Goal: Task Accomplishment & Management: Manage account settings

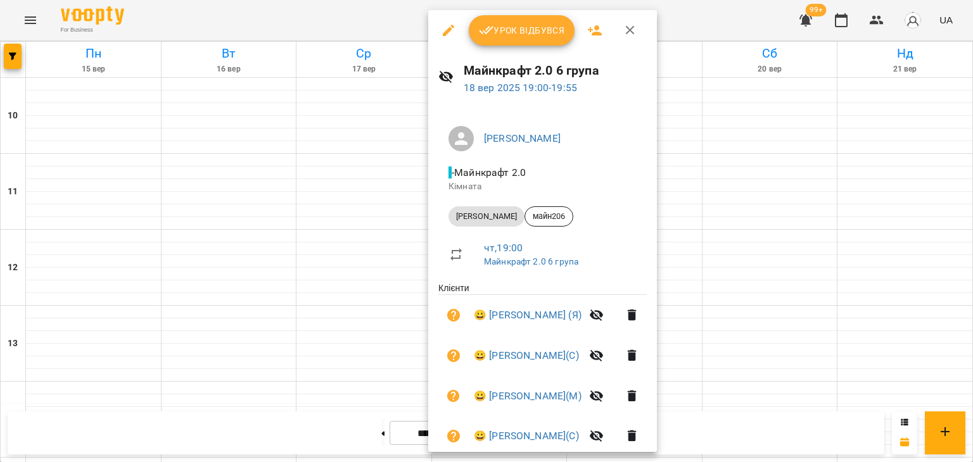
scroll to position [127, 0]
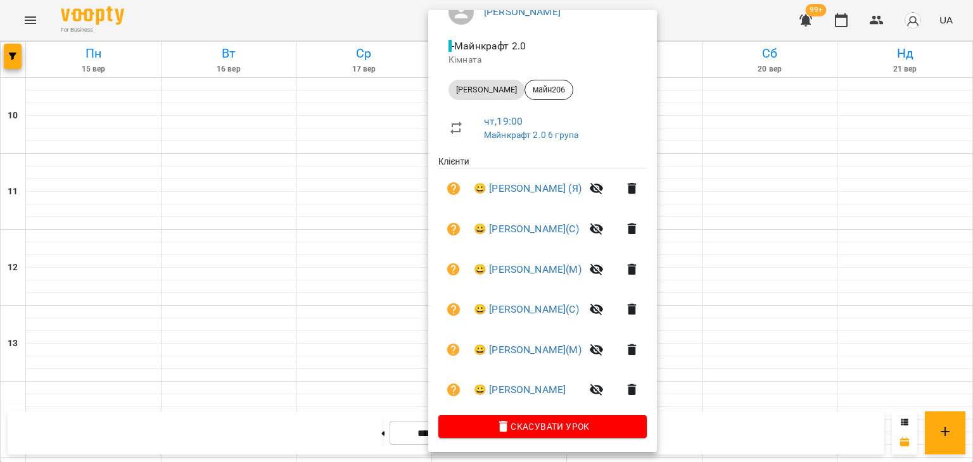
click at [363, 230] on div at bounding box center [486, 231] width 973 height 462
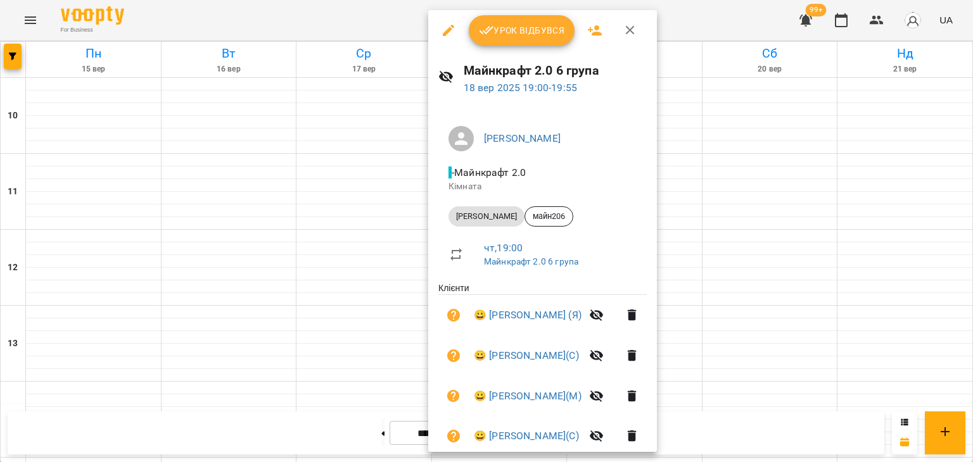
click at [507, 37] on button "Урок відбувся" at bounding box center [522, 30] width 106 height 30
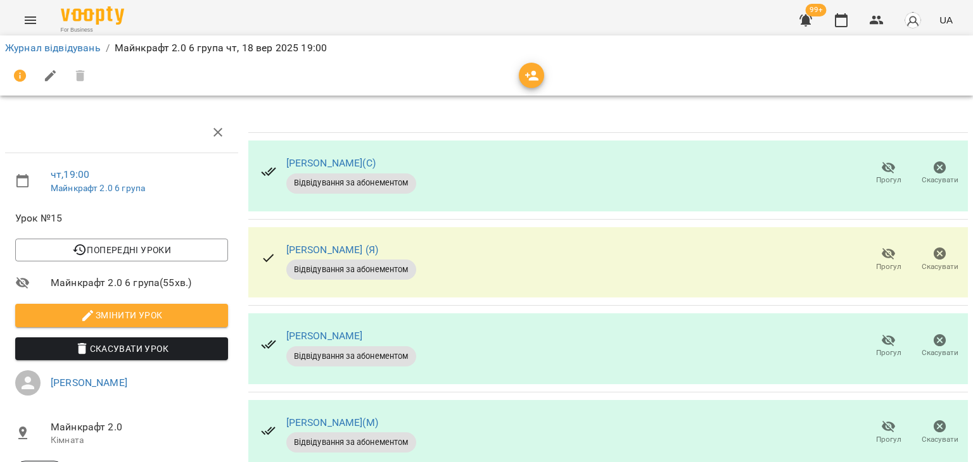
click at [888, 168] on span "Прогул" at bounding box center [888, 172] width 36 height 25
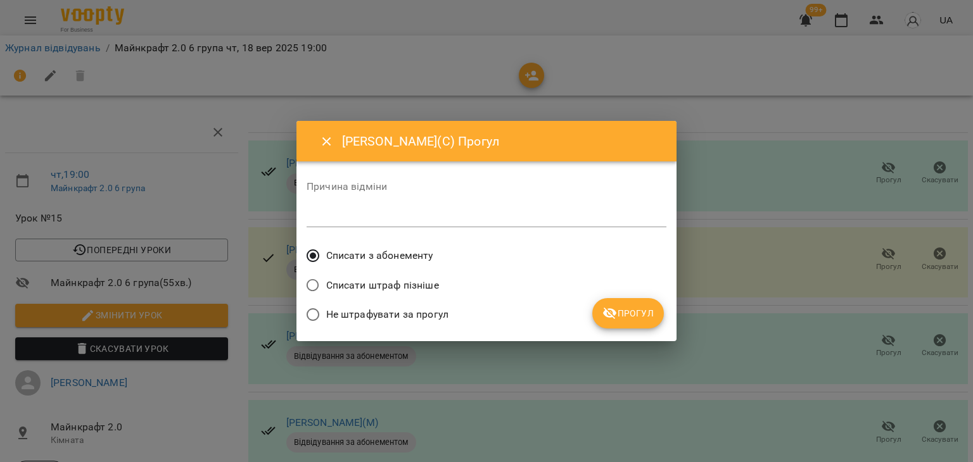
click at [441, 312] on span "Не штрафувати за прогул" at bounding box center [387, 314] width 122 height 15
click at [626, 315] on span "Прогул" at bounding box center [627, 313] width 51 height 15
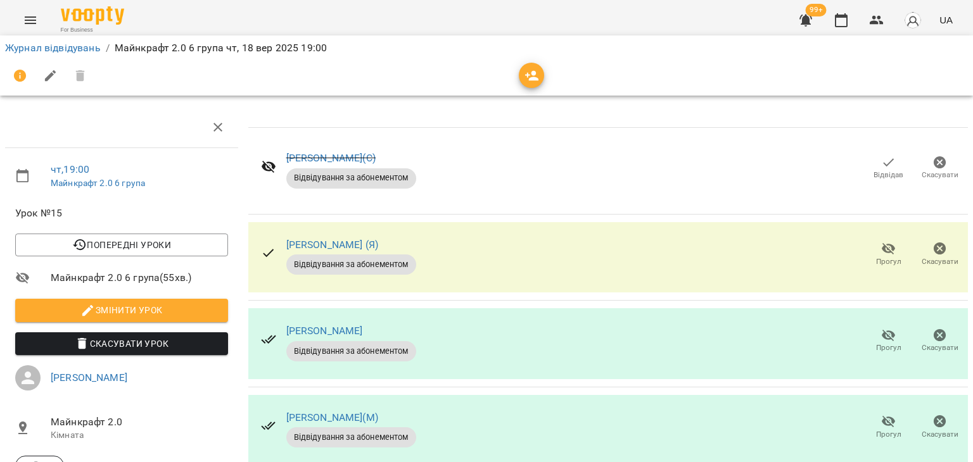
scroll to position [63, 0]
click at [888, 328] on span "Прогул" at bounding box center [888, 340] width 36 height 25
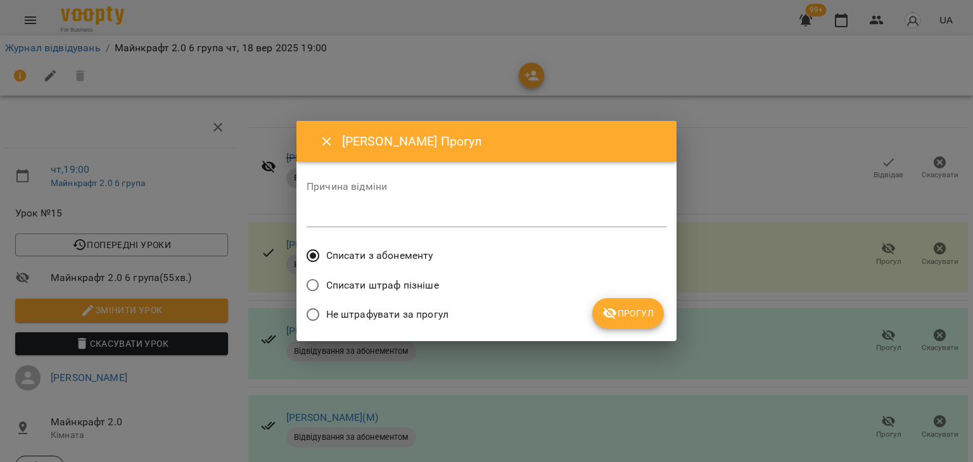
drag, startPoint x: 422, startPoint y: 313, endPoint x: 428, endPoint y: 312, distance: 6.5
click at [422, 314] on span "Не штрафувати за прогул" at bounding box center [387, 314] width 122 height 15
click at [615, 319] on icon "submit" at bounding box center [610, 314] width 14 height 12
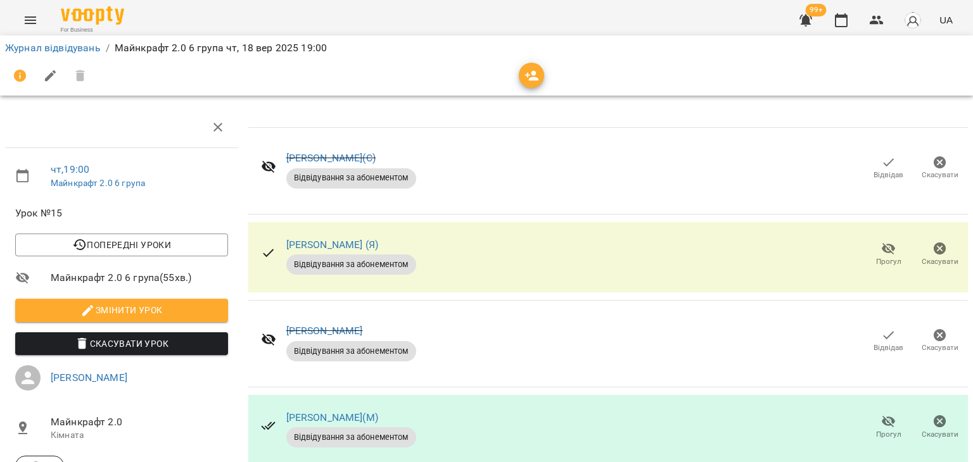
scroll to position [208, 0]
click at [53, 52] on link "Журнал відвідувань" at bounding box center [53, 48] width 96 height 12
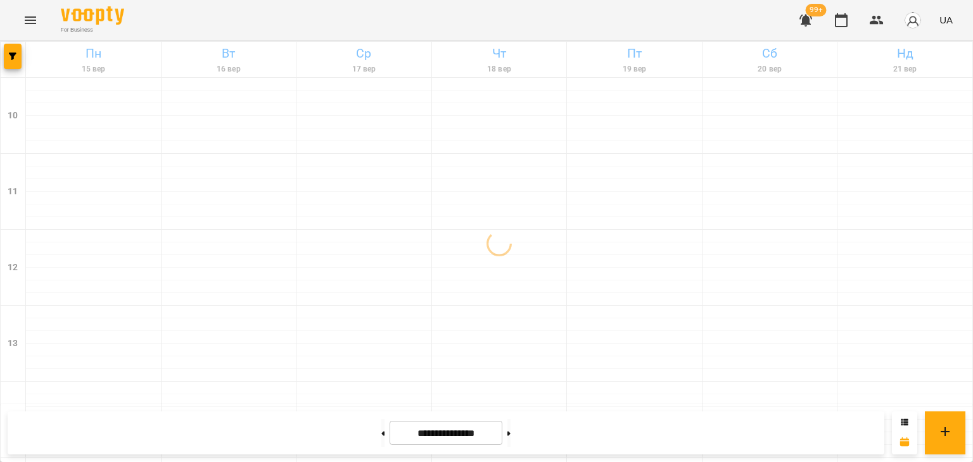
scroll to position [660, 0]
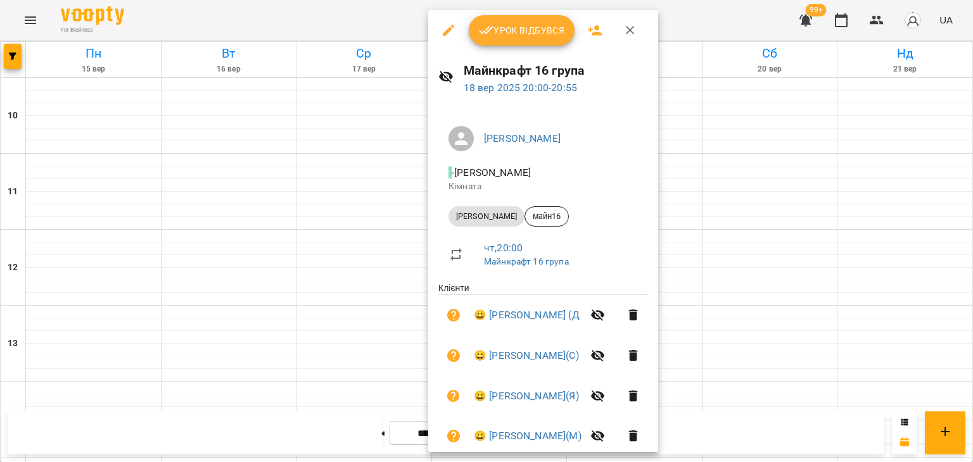
click at [524, 39] on button "Урок відбувся" at bounding box center [522, 30] width 106 height 30
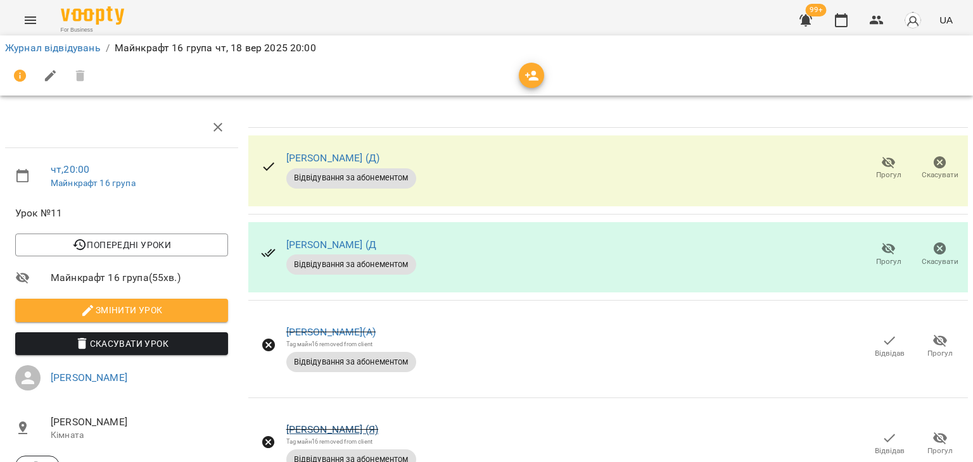
scroll to position [317, 0]
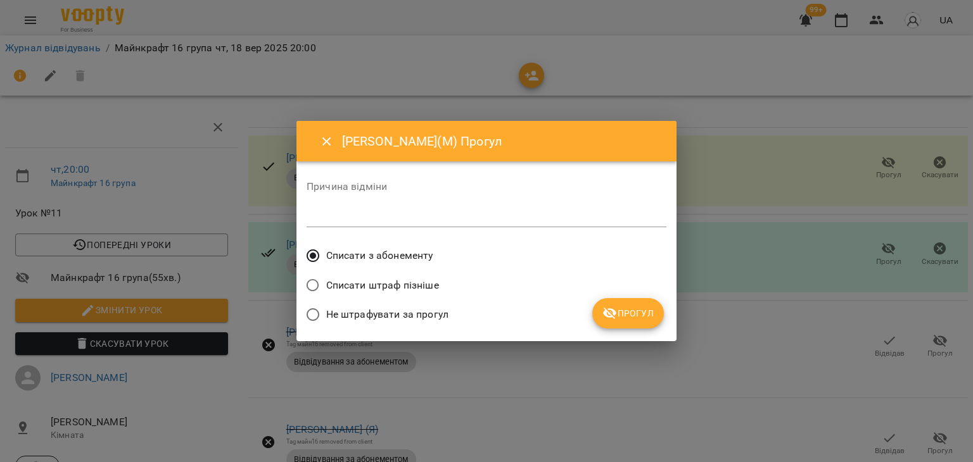
click at [423, 312] on span "Не штрафувати за прогул" at bounding box center [387, 314] width 122 height 15
click at [602, 310] on button "Прогул" at bounding box center [628, 313] width 72 height 30
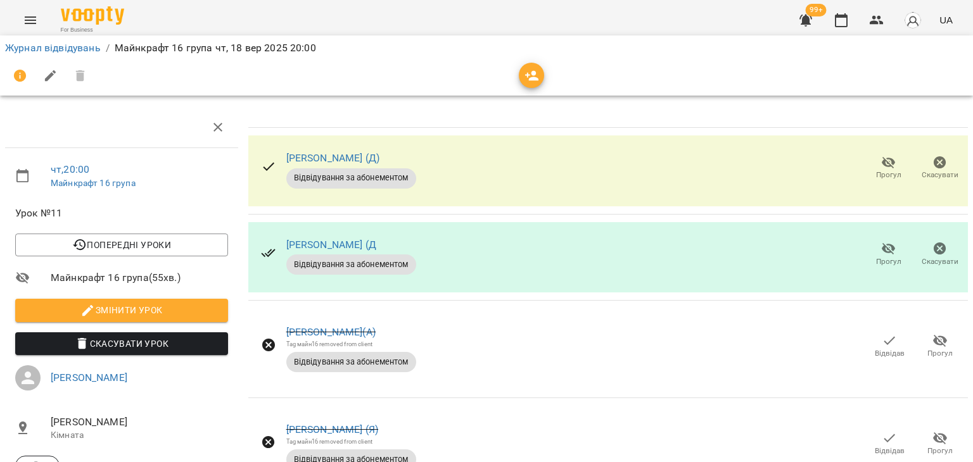
scroll to position [0, 0]
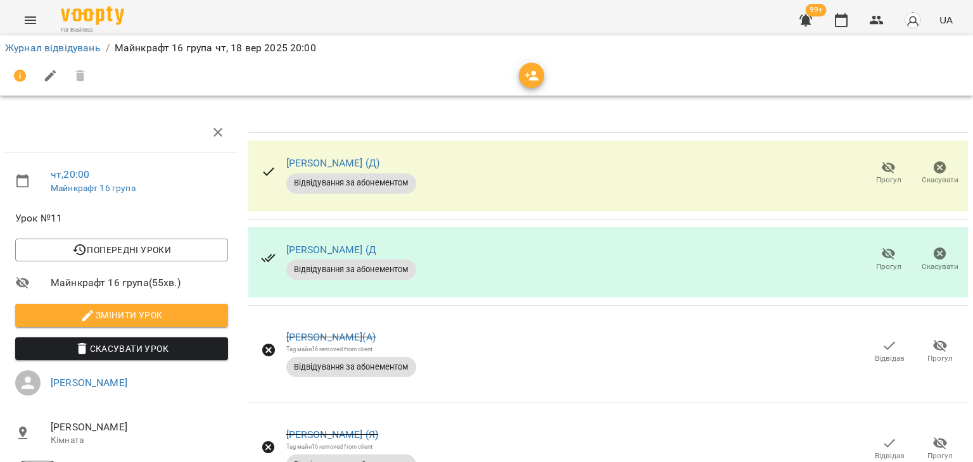
click at [71, 41] on li "Журнал відвідувань" at bounding box center [53, 48] width 96 height 15
click at [77, 47] on link "Журнал відвідувань" at bounding box center [53, 48] width 96 height 12
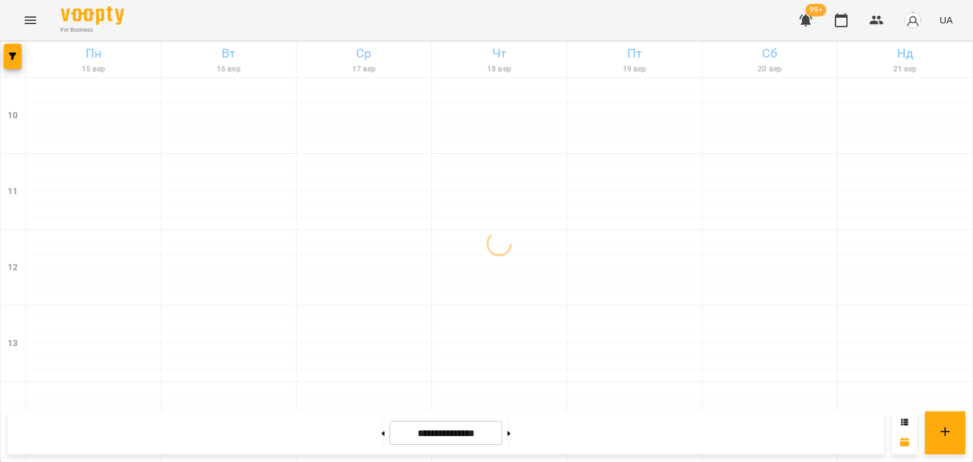
scroll to position [660, 0]
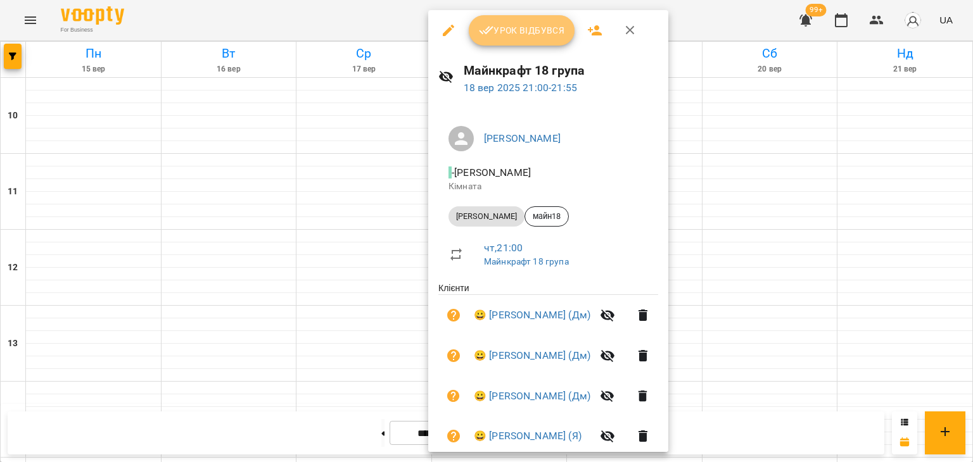
click at [529, 33] on span "Урок відбувся" at bounding box center [522, 30] width 86 height 15
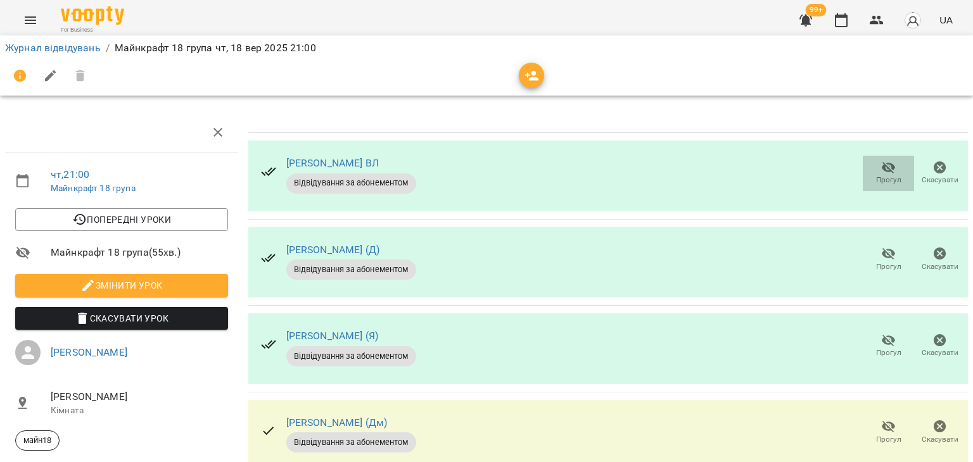
click at [877, 157] on button "Прогул" at bounding box center [887, 173] width 51 height 35
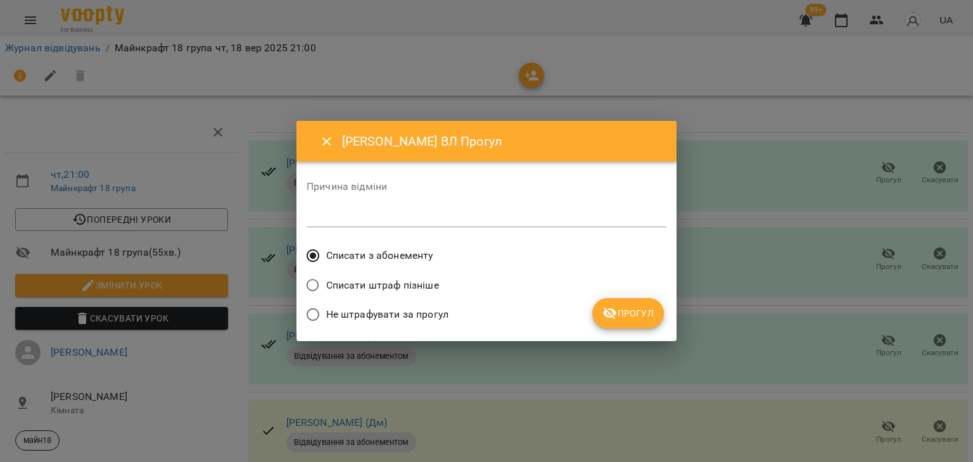
click at [350, 319] on span "Не штрафувати за прогул" at bounding box center [387, 314] width 122 height 15
click at [631, 327] on button "Прогул" at bounding box center [628, 313] width 72 height 30
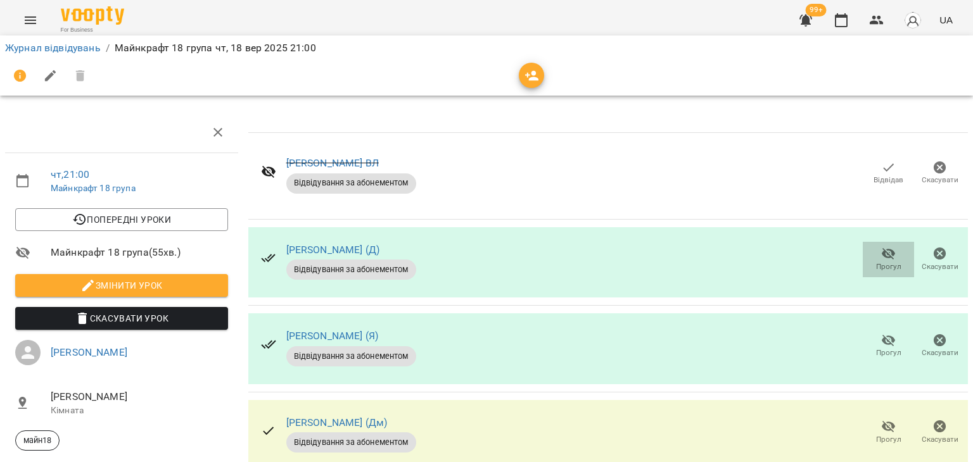
click at [891, 262] on span "Прогул" at bounding box center [888, 258] width 36 height 25
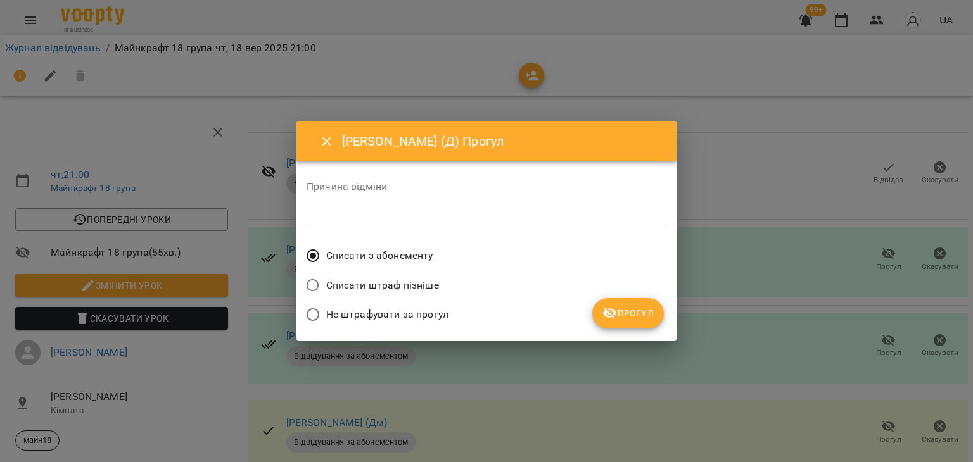
click at [394, 317] on span "Не штрафувати за прогул" at bounding box center [387, 314] width 122 height 15
click at [645, 317] on span "Прогул" at bounding box center [627, 313] width 51 height 15
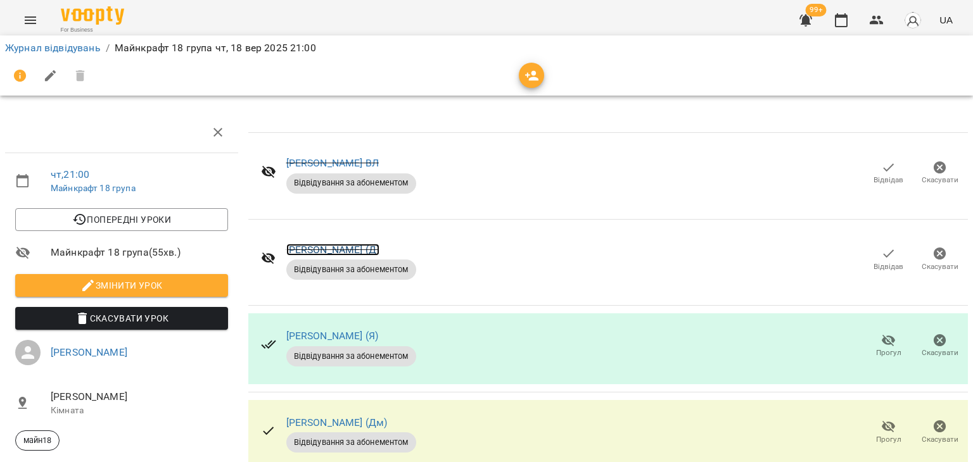
click at [346, 246] on link "[PERSON_NAME] (Д)" at bounding box center [333, 250] width 94 height 12
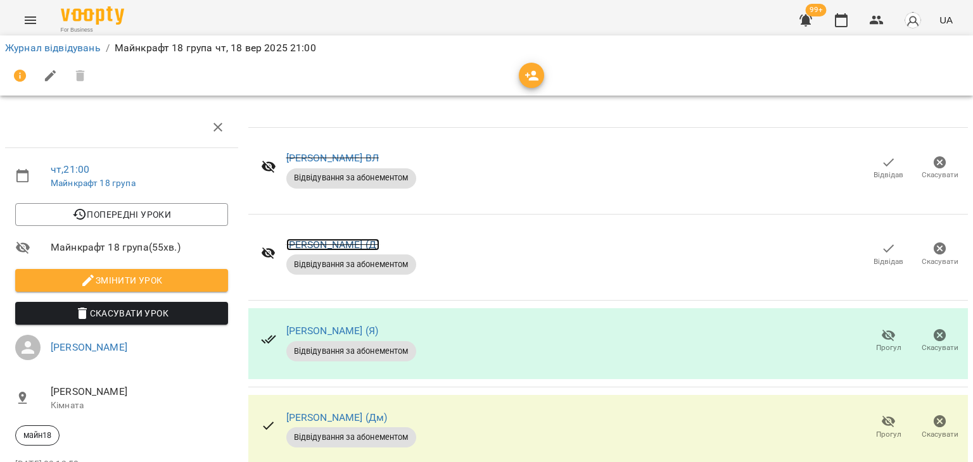
scroll to position [151, 0]
click at [885, 429] on span "Прогул" at bounding box center [888, 434] width 25 height 11
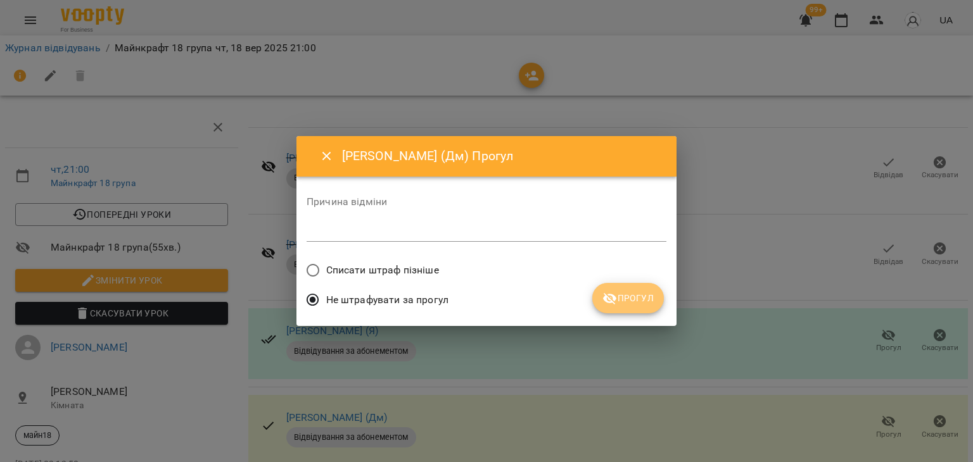
click at [640, 287] on button "Прогул" at bounding box center [628, 298] width 72 height 30
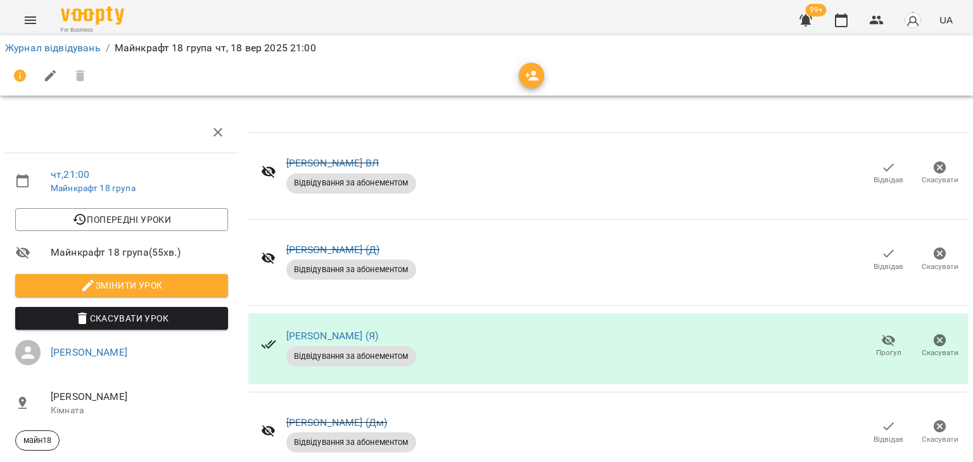
scroll to position [190, 0]
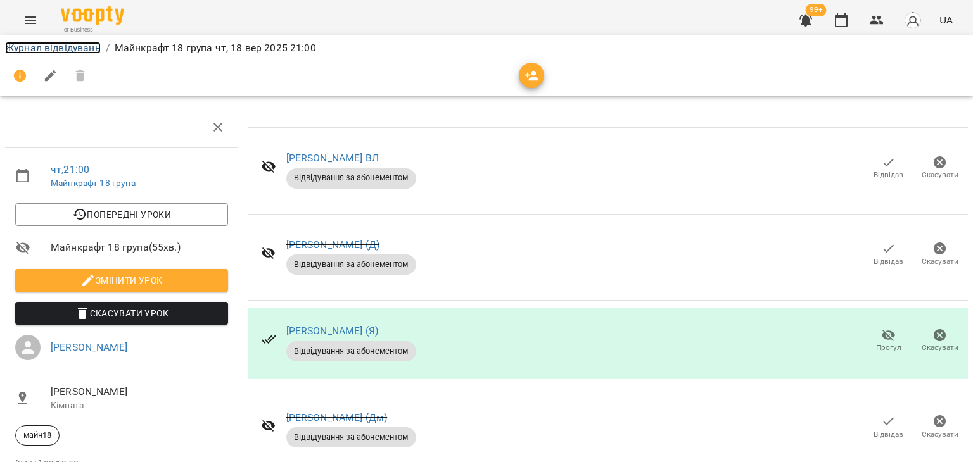
click at [88, 51] on link "Журнал відвідувань" at bounding box center [53, 48] width 96 height 12
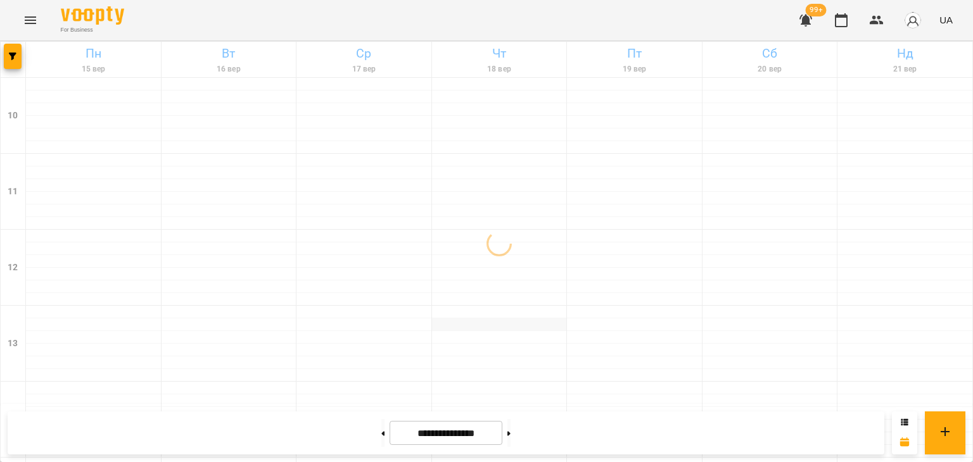
scroll to position [660, 0]
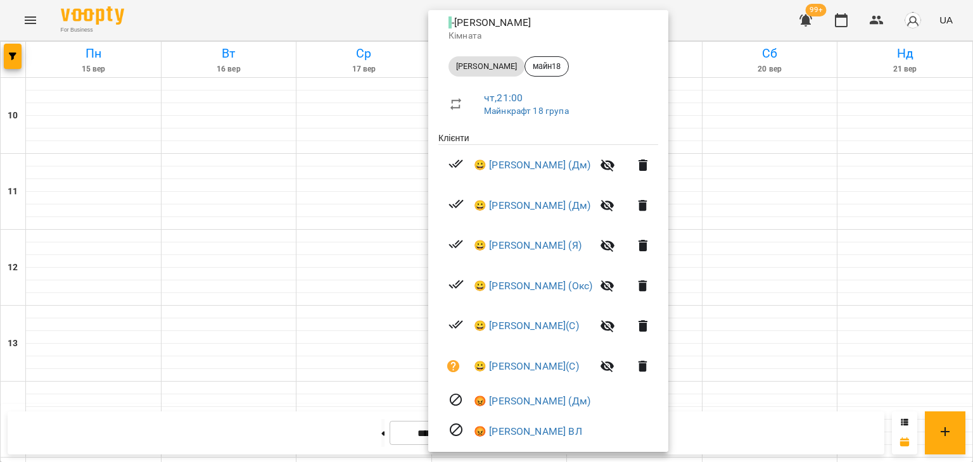
scroll to position [190, 0]
